Goal: Register for event/course

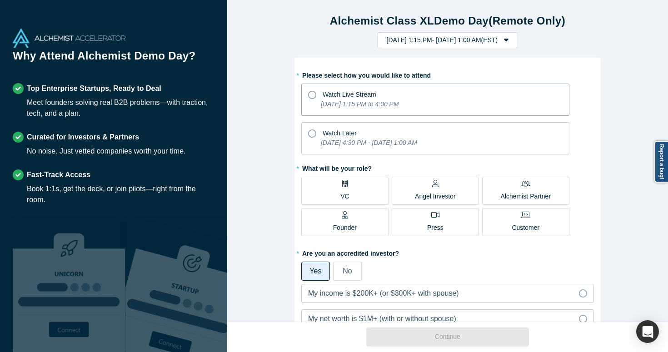
click at [382, 101] on icon "[DATE] 1:15 PM to 4:00 PM" at bounding box center [360, 103] width 78 height 7
click at [0, 0] on input "Watch Live Stream [DATE] 1:15 PM to 4:00 PM" at bounding box center [0, 0] width 0 height 0
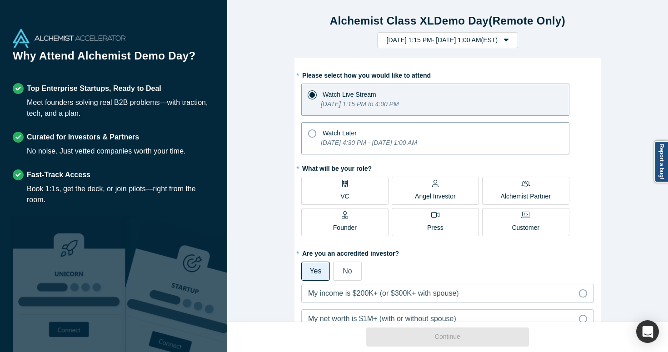
click at [374, 126] on div "Watch Later" at bounding box center [435, 132] width 254 height 12
click at [0, 0] on input "Watch Later [DATE] 4:30 PM - [DATE] 1:00 AM" at bounding box center [0, 0] width 0 height 0
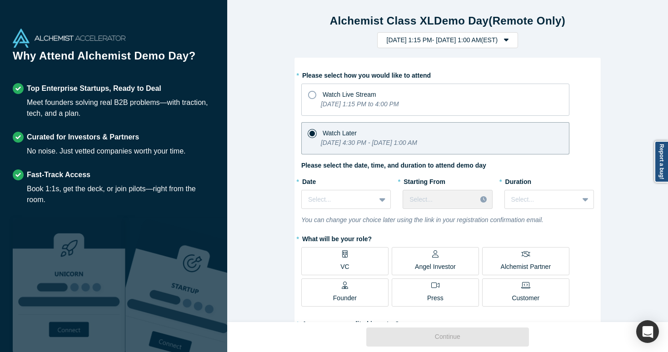
scroll to position [40, 0]
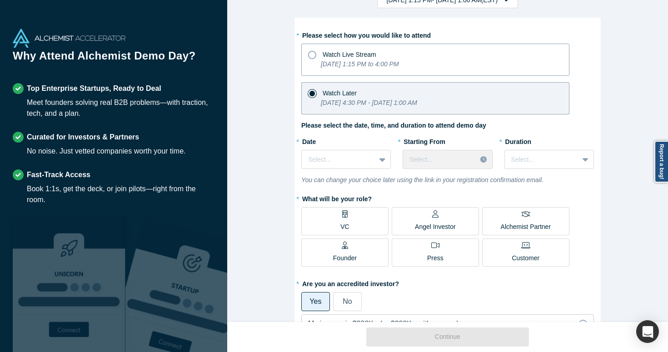
click at [385, 67] on icon "[DATE] 1:15 PM to 4:00 PM" at bounding box center [360, 63] width 78 height 7
click at [0, 0] on input "Watch Live Stream [DATE] 1:15 PM to 4:00 PM" at bounding box center [0, 0] width 0 height 0
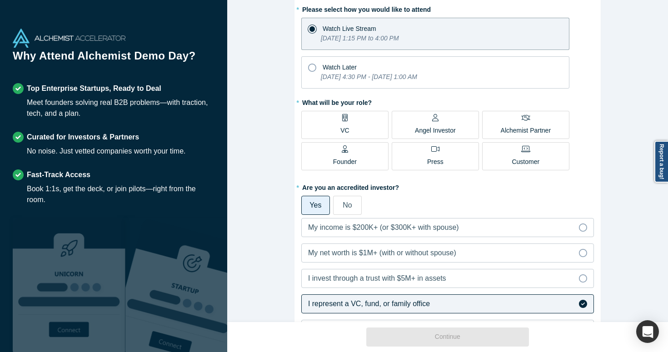
scroll to position [69, 0]
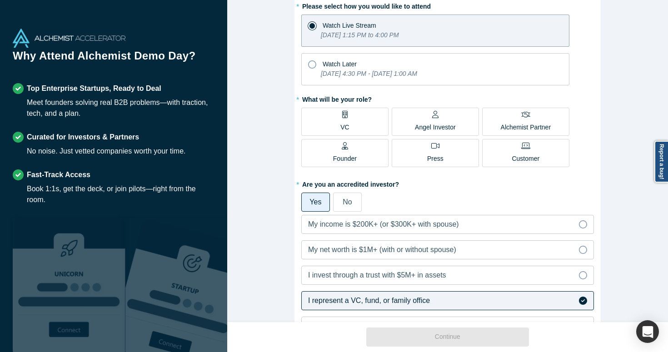
click at [507, 129] on p "Alchemist Partner" at bounding box center [526, 128] width 50 height 10
click at [0, 0] on input "Alchemist Partner" at bounding box center [0, 0] width 0 height 0
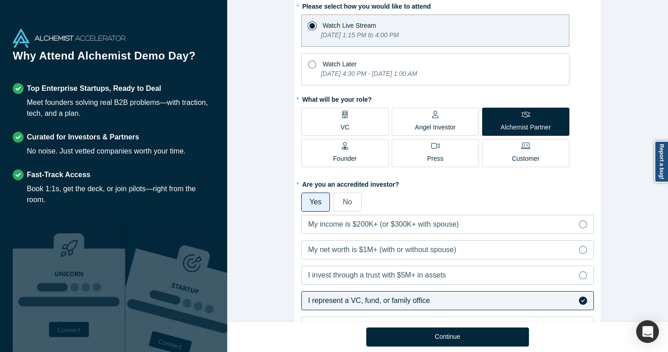
click at [507, 129] on p "Alchemist Partner" at bounding box center [526, 128] width 50 height 10
click at [0, 0] on input "Alchemist Partner" at bounding box center [0, 0] width 0 height 0
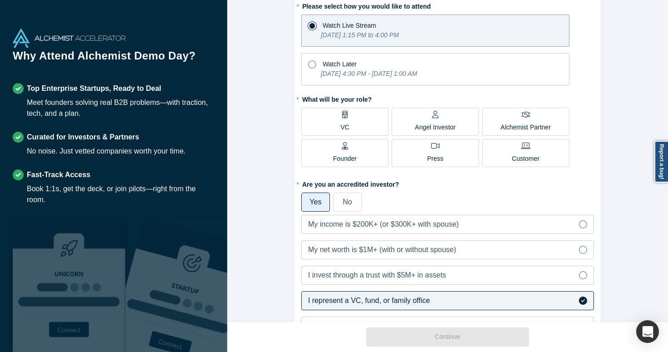
click at [359, 113] on label "VC" at bounding box center [344, 122] width 87 height 28
click at [0, 0] on input "VC" at bounding box center [0, 0] width 0 height 0
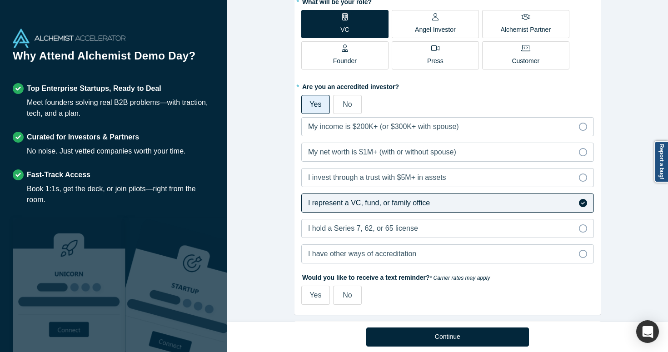
scroll to position [168, 0]
click at [351, 129] on div "My income is $200K+ (or $300K+ with spouse)" at bounding box center [383, 125] width 151 height 11
click at [0, 0] on input "My income is $200K+ (or $300K+ with spouse)" at bounding box center [0, 0] width 0 height 0
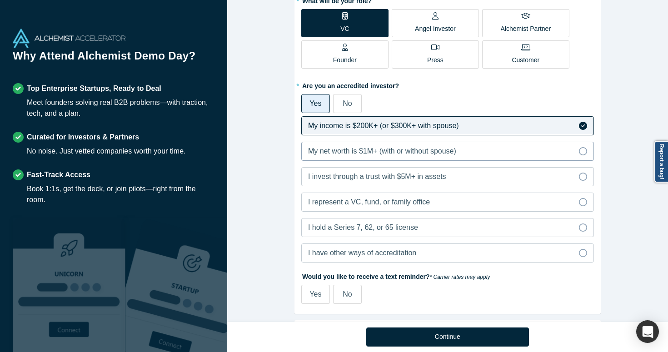
scroll to position [194, 0]
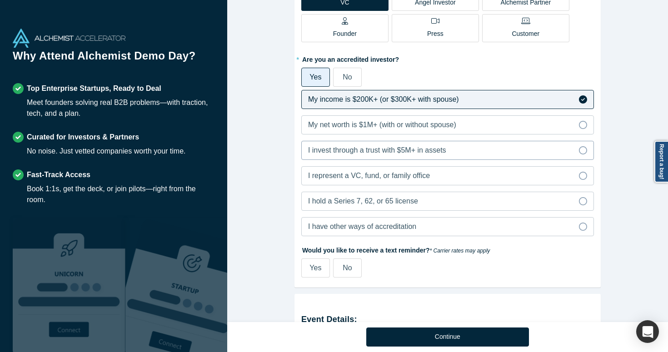
click at [365, 158] on label "I invest through a trust with $5M+ in assets" at bounding box center [447, 150] width 293 height 19
click at [0, 0] on input "I invest through a trust with $5M+ in assets" at bounding box center [0, 0] width 0 height 0
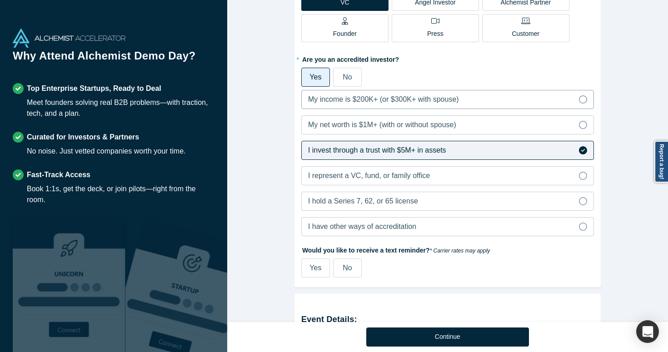
click at [361, 96] on span "My income is $200K+ (or $300K+ with spouse)" at bounding box center [383, 99] width 151 height 8
click at [0, 0] on input "My income is $200K+ (or $300K+ with spouse)" at bounding box center [0, 0] width 0 height 0
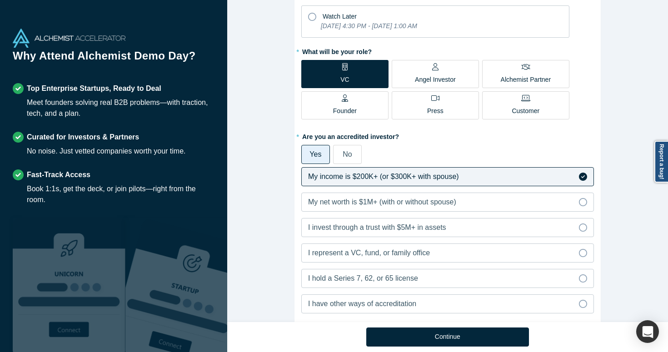
scroll to position [123, 0]
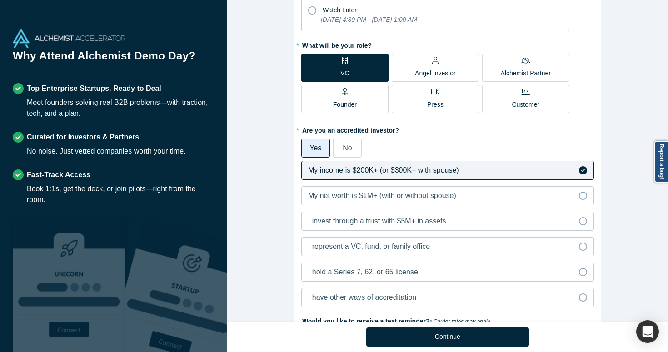
click at [433, 76] on p "Angel Investor" at bounding box center [435, 74] width 41 height 10
click at [0, 0] on input "Angel Investor" at bounding box center [0, 0] width 0 height 0
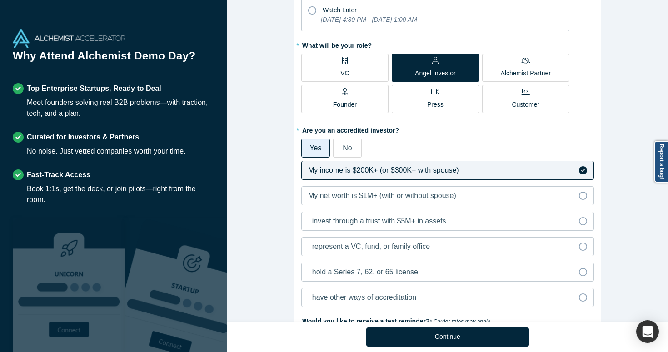
scroll to position [325, 0]
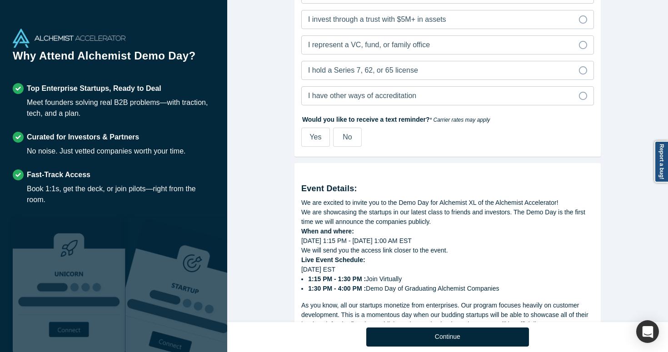
click at [348, 137] on span "No" at bounding box center [347, 137] width 9 height 8
click at [0, 0] on input "No" at bounding box center [0, 0] width 0 height 0
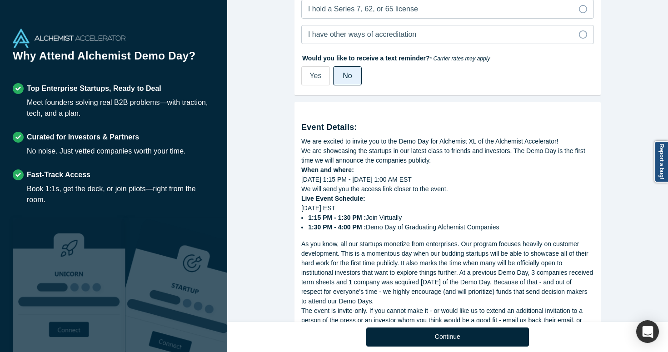
scroll to position [447, 0]
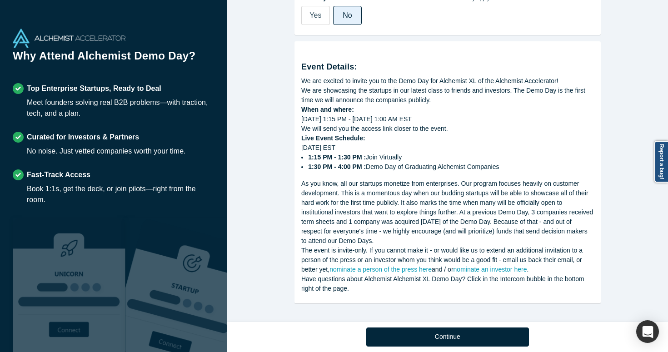
click at [348, 153] on li "1:15 PM - 1:30 PM : Join Virtually" at bounding box center [451, 158] width 286 height 10
click at [347, 163] on strong "1:30 PM - 4:00 PM :" at bounding box center [337, 166] width 58 height 7
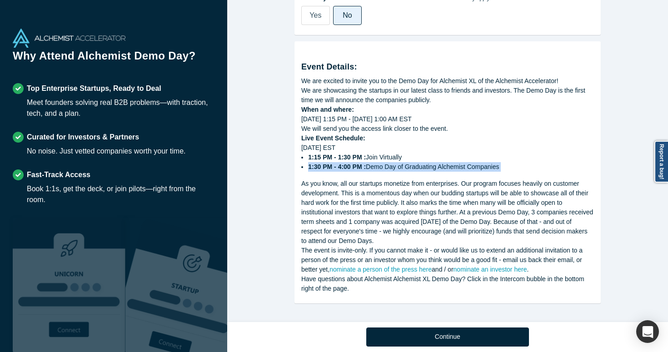
click at [347, 163] on strong "1:30 PM - 4:00 PM :" at bounding box center [337, 166] width 58 height 7
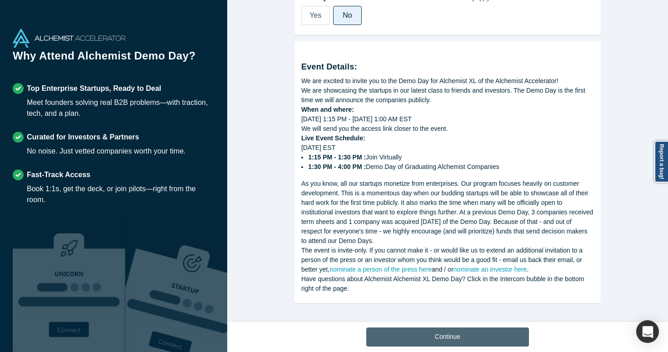
click at [430, 338] on button "Continue" at bounding box center [447, 337] width 163 height 19
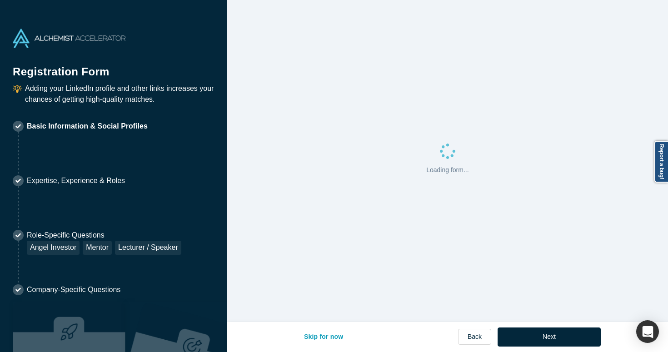
select select "US"
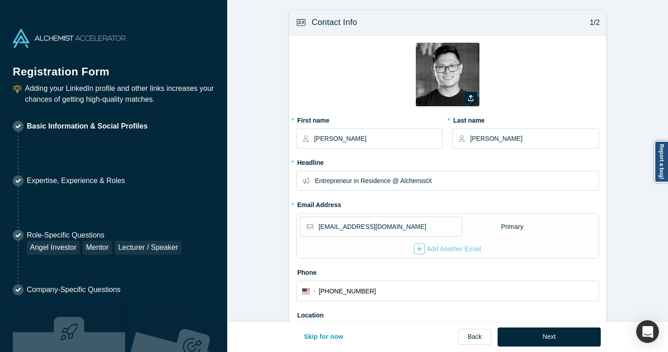
click at [136, 124] on p "Basic Information & Social Profiles" at bounding box center [87, 126] width 121 height 11
type input "[GEOGRAPHIC_DATA], [GEOGRAPHIC_DATA], [GEOGRAPHIC_DATA]"
click at [136, 124] on p "Basic Information & Social Profiles" at bounding box center [87, 126] width 121 height 11
click at [270, 156] on form "Contact Info 1/2 Zoom Save Remove Upload New * First name [PERSON_NAME] * Last …" at bounding box center [447, 294] width 441 height 568
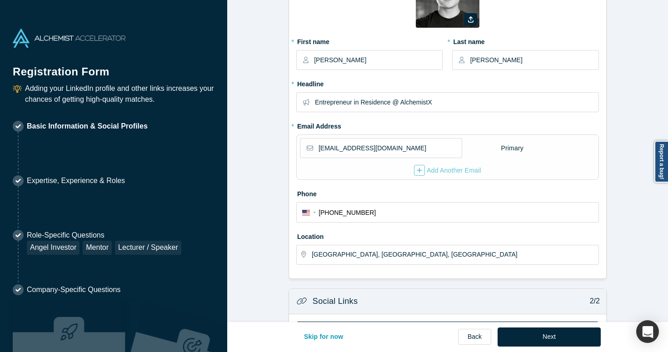
scroll to position [79, 0]
click at [440, 98] on input "Entrepreneur in Residence @ AlchemistX" at bounding box center [456, 101] width 283 height 19
type input "Entrepreneur in Residence @ Alchemist"
click at [398, 154] on input "[EMAIL_ADDRESS][DOMAIN_NAME]" at bounding box center [390, 147] width 143 height 19
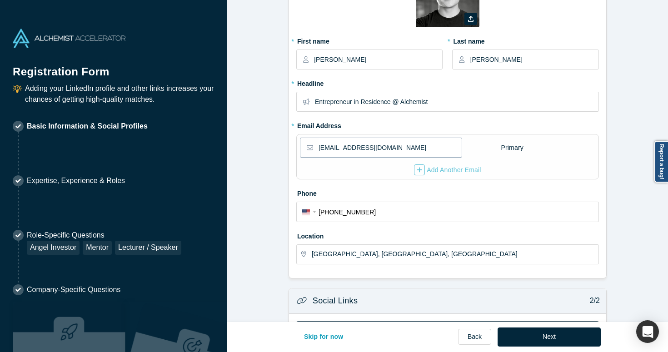
click at [398, 154] on input "[EMAIL_ADDRESS][DOMAIN_NAME]" at bounding box center [390, 147] width 143 height 19
type input "[PERSON_NAME][EMAIL_ADDRESS][DOMAIN_NAME]"
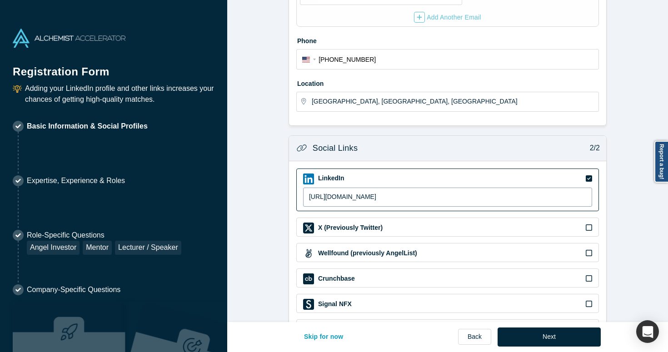
scroll to position [269, 0]
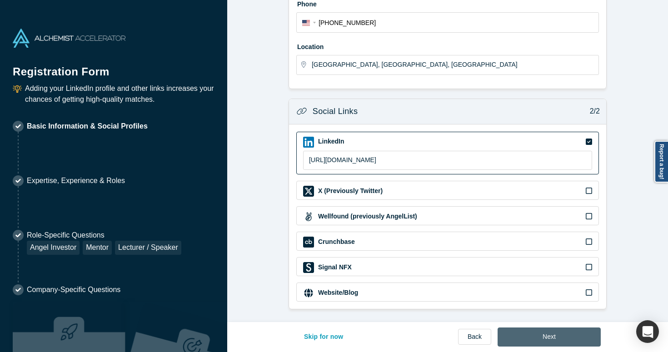
click at [546, 335] on button "Next" at bounding box center [549, 337] width 103 height 19
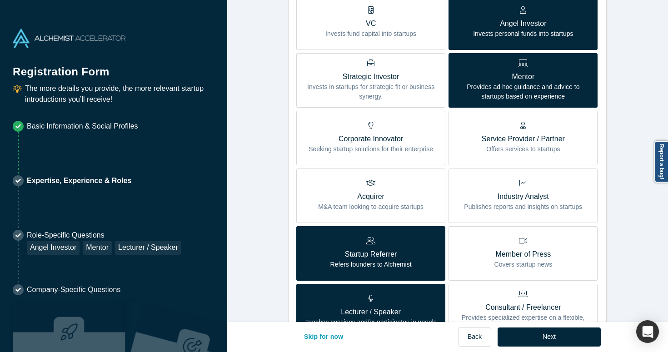
scroll to position [341, 0]
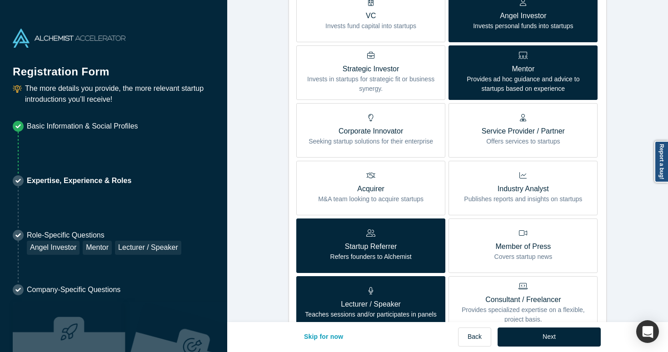
click at [400, 28] on p "Invests fund capital into startups" at bounding box center [370, 26] width 91 height 10
click at [0, 0] on input "VC Invests fund capital into startups" at bounding box center [0, 0] width 0 height 0
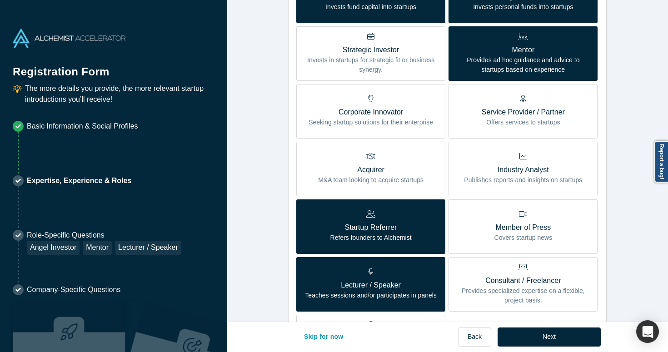
scroll to position [365, 0]
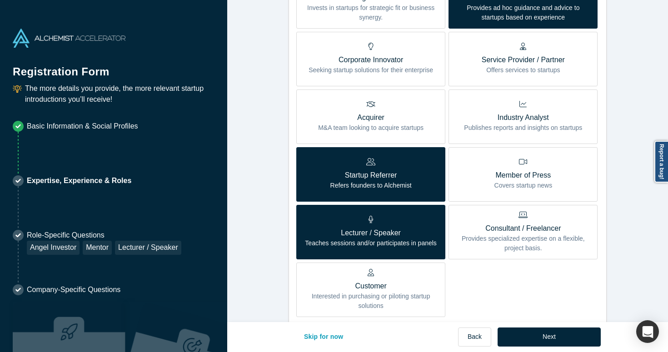
click at [491, 68] on p "Offers services to startups" at bounding box center [523, 70] width 83 height 10
click at [0, 0] on input "Service Provider / Partner Offers services to startups" at bounding box center [0, 0] width 0 height 0
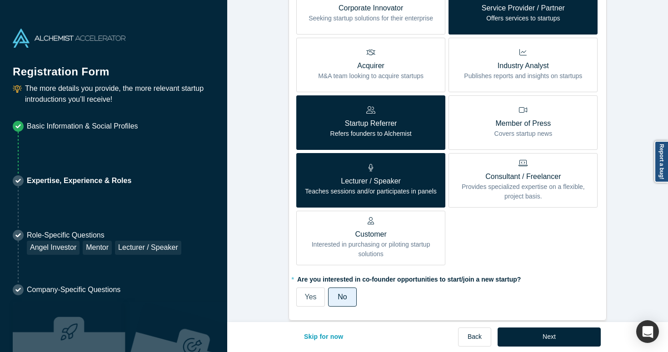
scroll to position [473, 0]
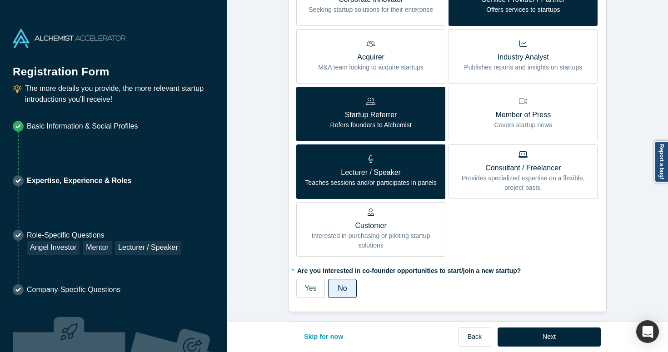
click at [338, 216] on div "Customer Interested in purchasing or piloting startup solutions" at bounding box center [370, 230] width 135 height 42
click at [0, 0] on input "Customer Interested in purchasing or piloting startup solutions" at bounding box center [0, 0] width 0 height 0
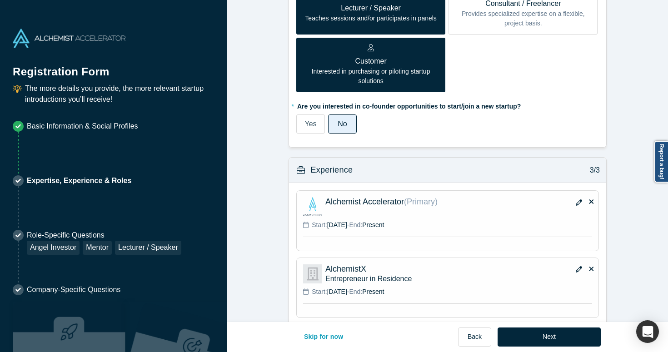
scroll to position [672, 0]
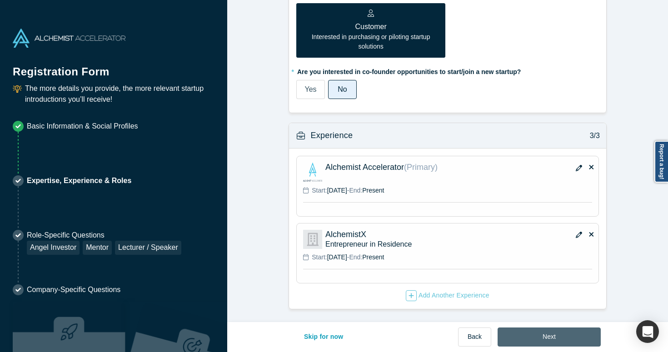
click at [540, 329] on button "Next" at bounding box center [549, 337] width 103 height 19
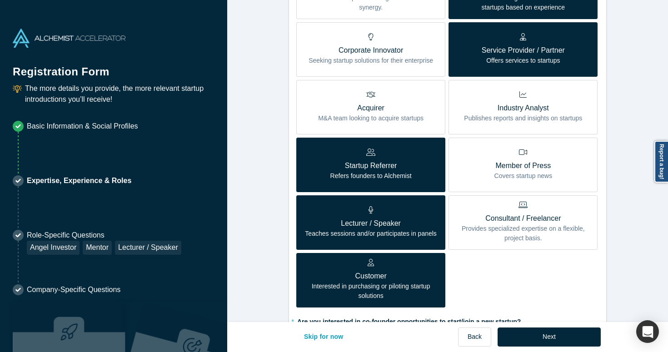
scroll to position [731, 0]
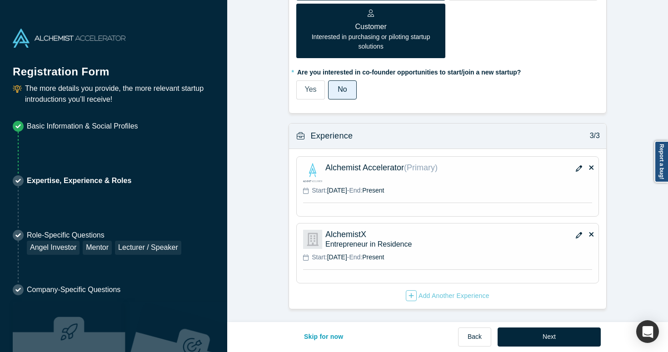
click at [579, 169] on icon "button" at bounding box center [579, 168] width 6 height 6
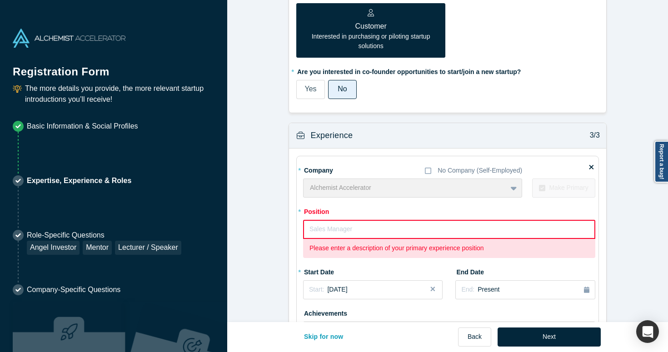
click at [414, 228] on input "text" at bounding box center [449, 229] width 292 height 19
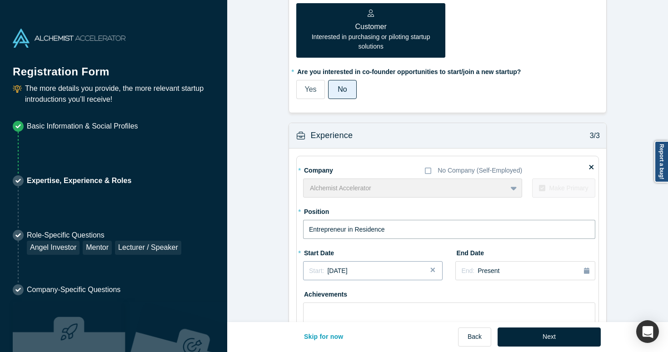
scroll to position [785, 0]
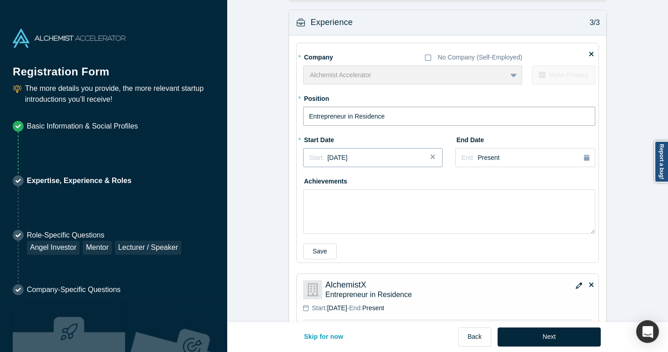
type input "Entrepreneur in Residence"
click at [347, 157] on span "[DATE]" at bounding box center [337, 157] width 20 height 7
click at [541, 330] on button "Next" at bounding box center [549, 337] width 103 height 19
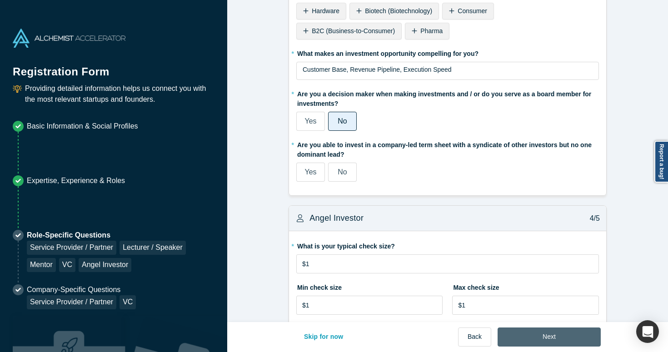
scroll to position [0, 0]
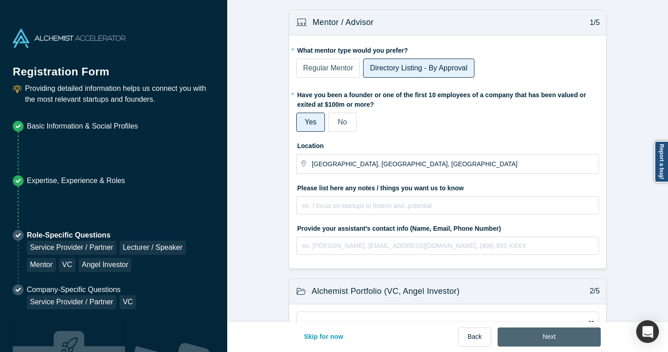
click at [528, 330] on button "Next" at bounding box center [549, 337] width 103 height 19
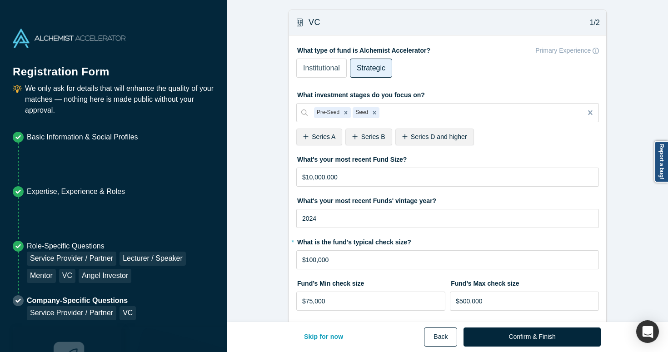
click at [436, 334] on button "Back" at bounding box center [440, 337] width 33 height 19
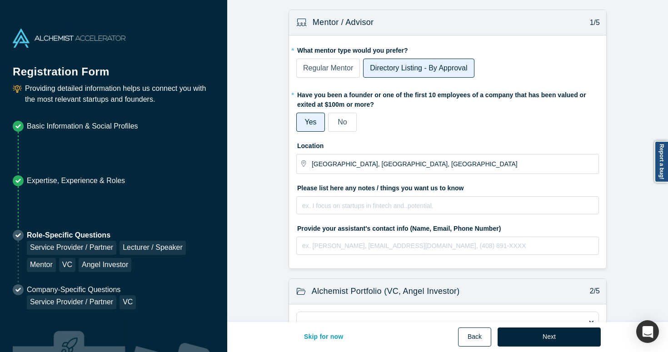
click at [464, 333] on button "Back" at bounding box center [474, 337] width 33 height 19
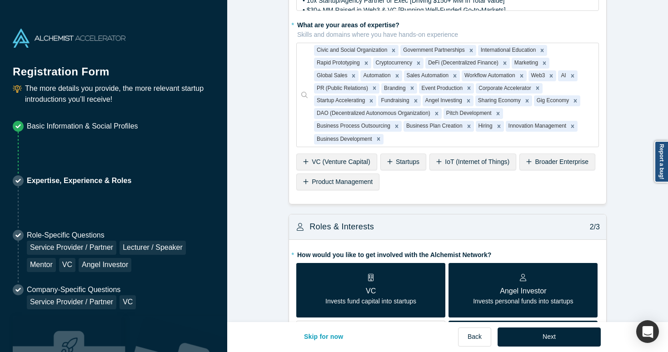
scroll to position [219, 0]
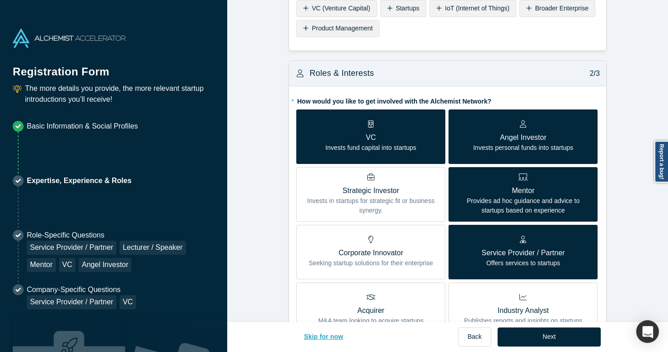
click at [324, 334] on button "Skip for now" at bounding box center [323, 337] width 59 height 19
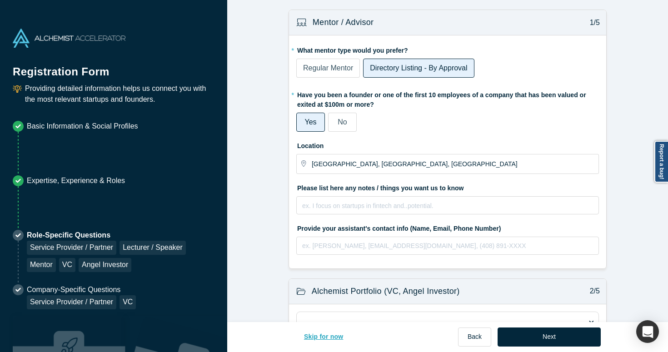
click at [324, 334] on button "Skip for now" at bounding box center [323, 337] width 59 height 19
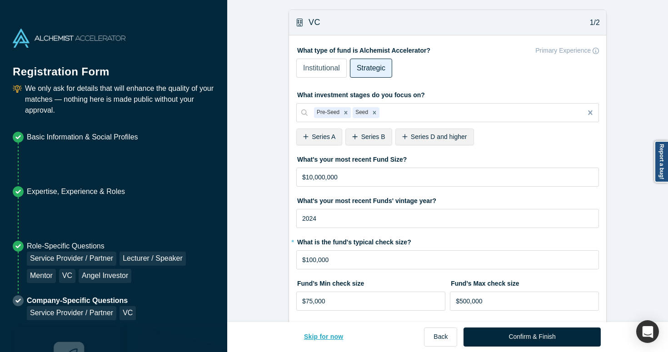
click at [324, 334] on button "Skip for now" at bounding box center [323, 337] width 59 height 19
